Goal: Task Accomplishment & Management: Manage account settings

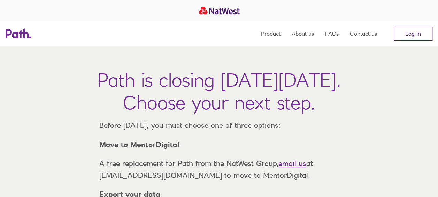
click at [418, 37] on link "Log in" at bounding box center [413, 34] width 39 height 14
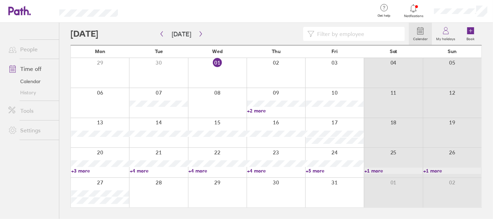
click at [258, 113] on link "+2 more" at bounding box center [276, 110] width 58 height 6
click at [315, 171] on link "+5 more" at bounding box center [335, 170] width 58 height 6
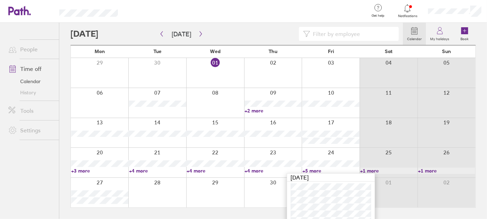
scroll to position [8, 0]
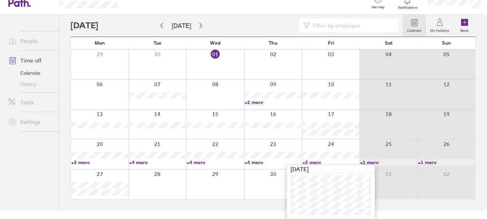
click at [312, 164] on link "+5 more" at bounding box center [330, 162] width 57 height 6
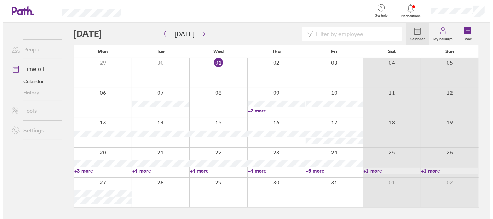
scroll to position [0, 0]
